Goal: Book appointment/travel/reservation

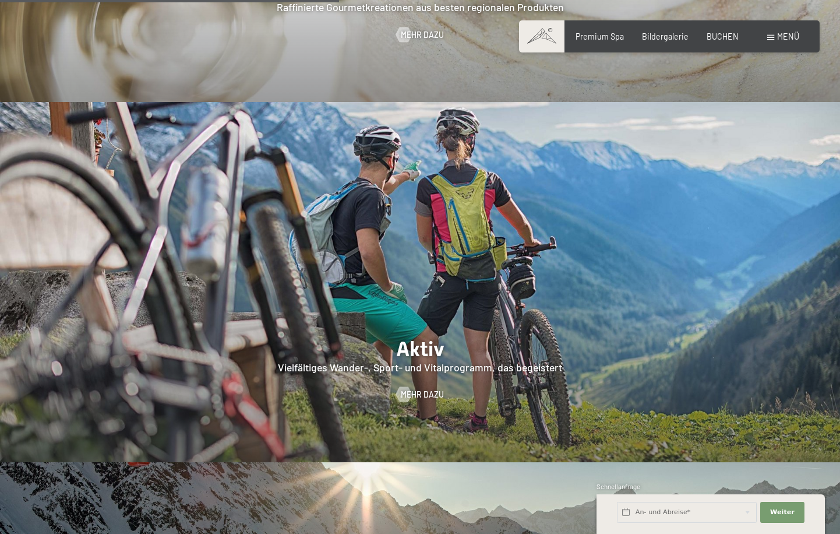
scroll to position [2155, 0]
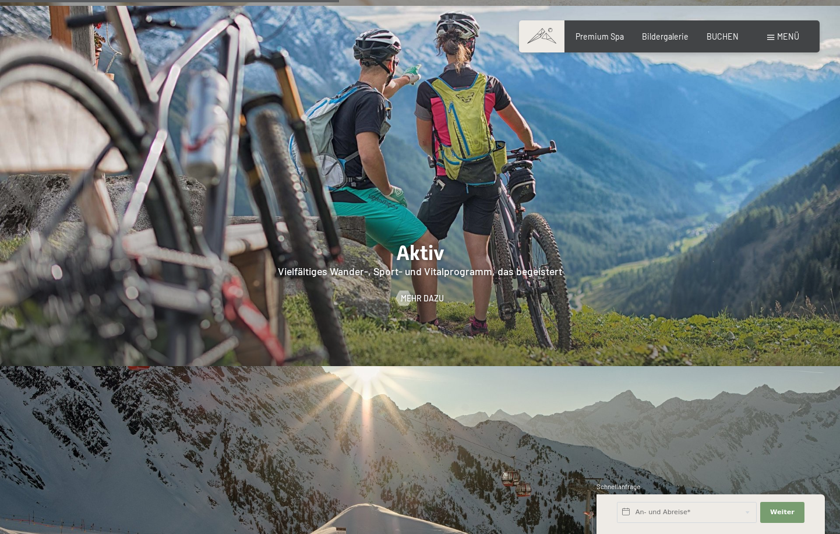
click at [786, 38] on span "Menü" at bounding box center [788, 36] width 22 height 10
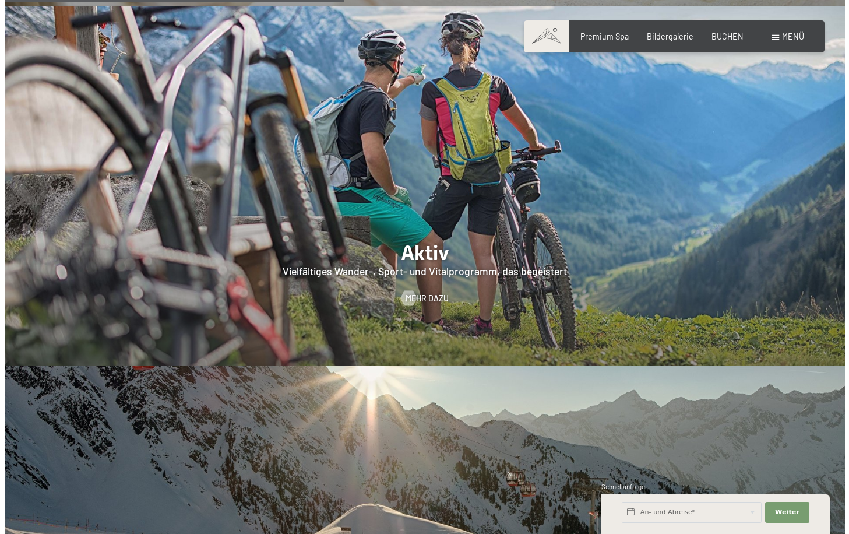
scroll to position [2153, 0]
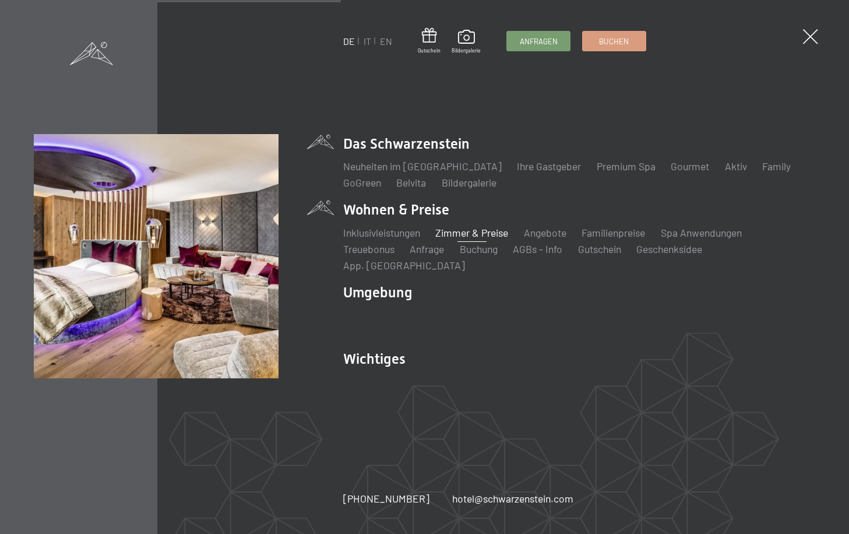
click at [485, 239] on link "Zimmer & Preise" at bounding box center [471, 232] width 73 height 13
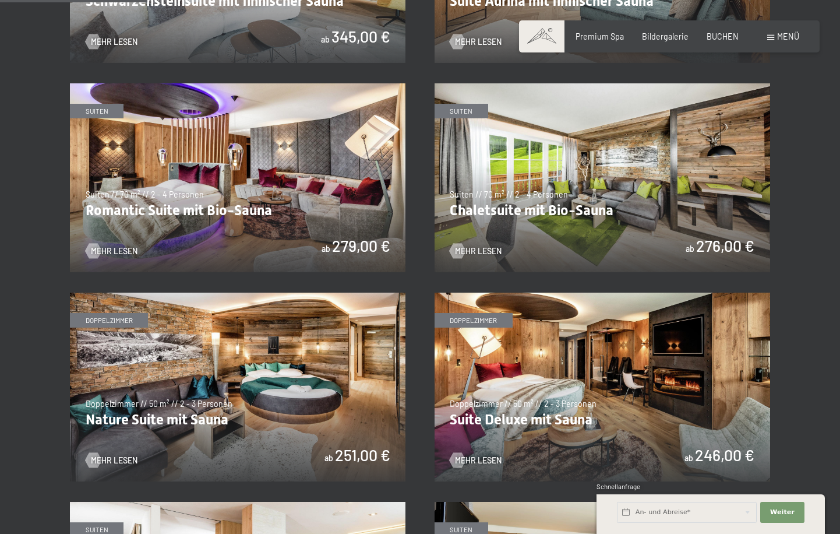
scroll to position [816, 0]
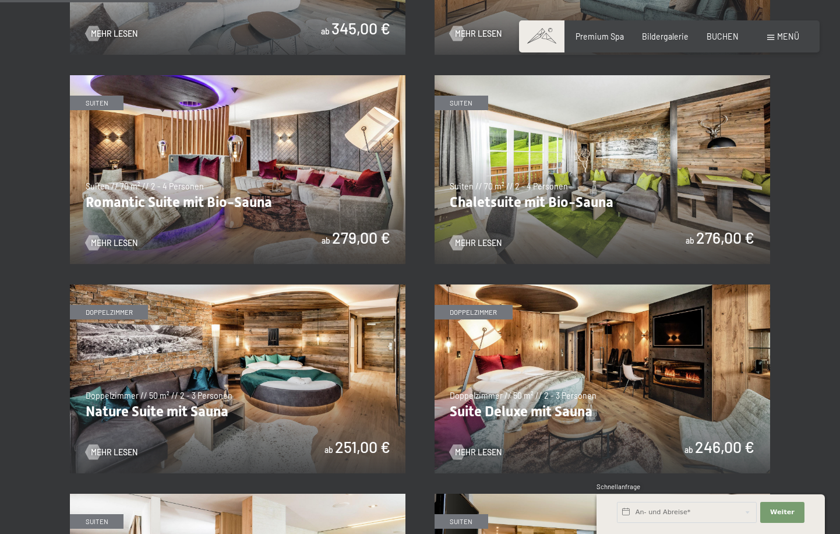
click at [262, 380] on img at bounding box center [238, 378] width 336 height 189
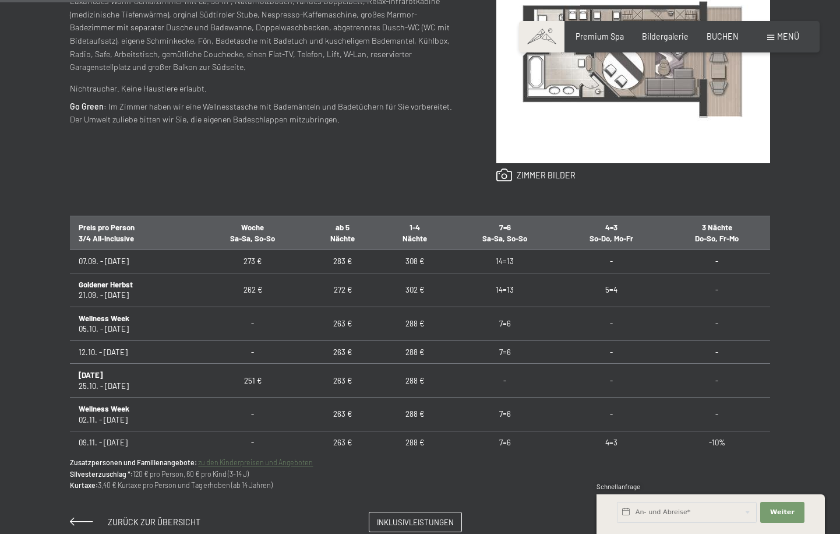
scroll to position [583, 0]
